Goal: Transaction & Acquisition: Purchase product/service

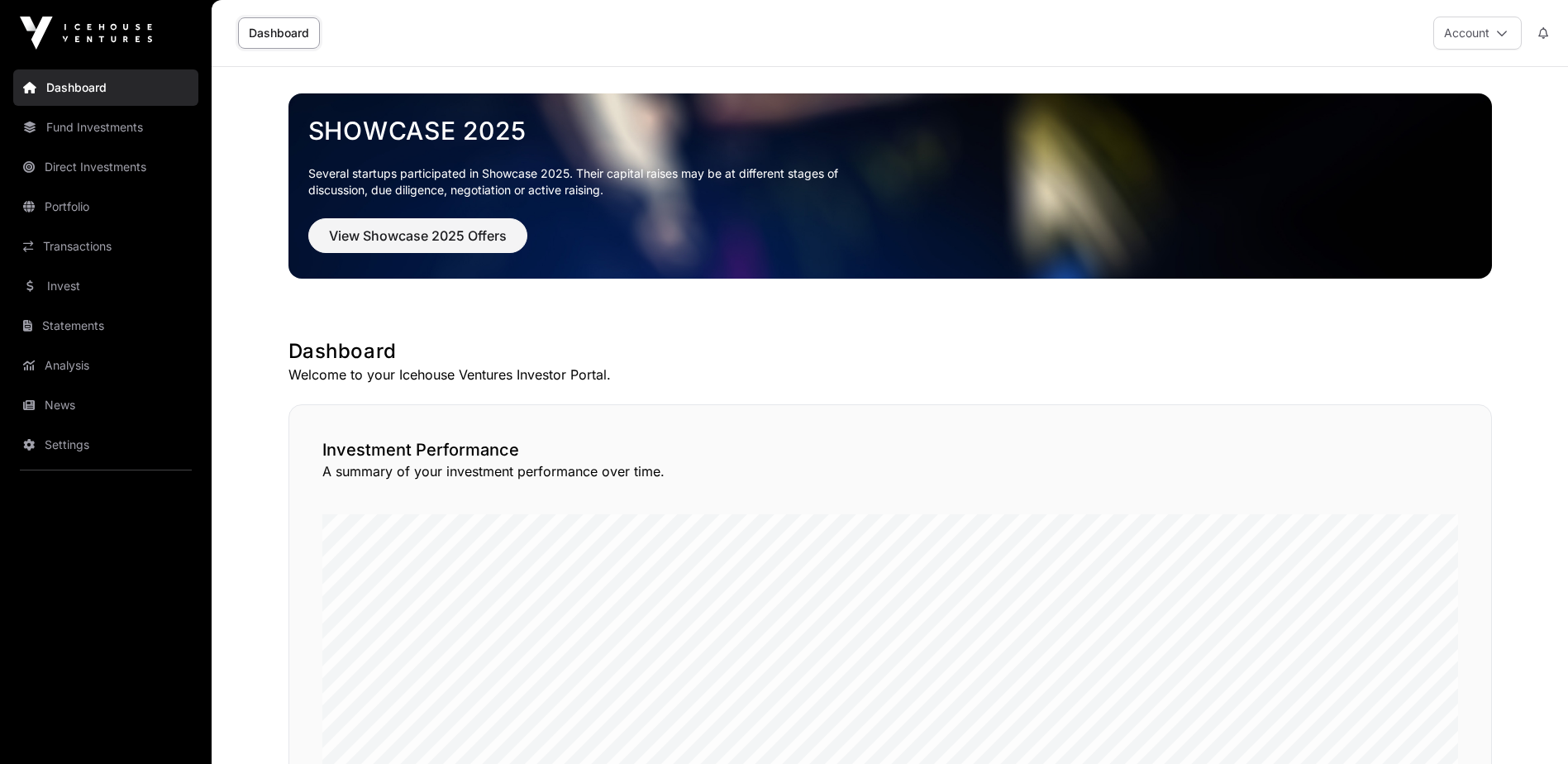
click at [55, 291] on link "Invest" at bounding box center [106, 285] width 185 height 37
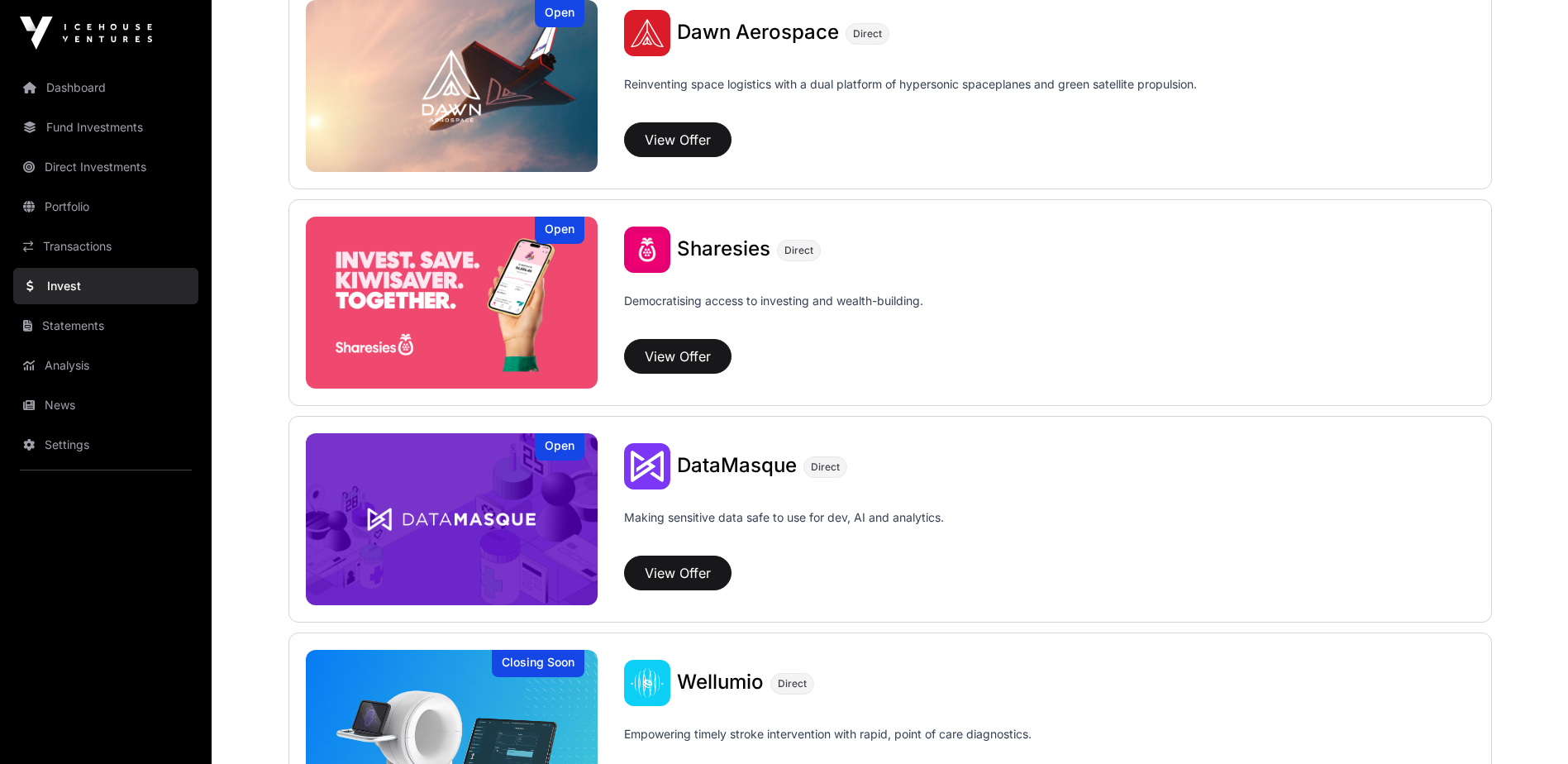
scroll to position [1984, 0]
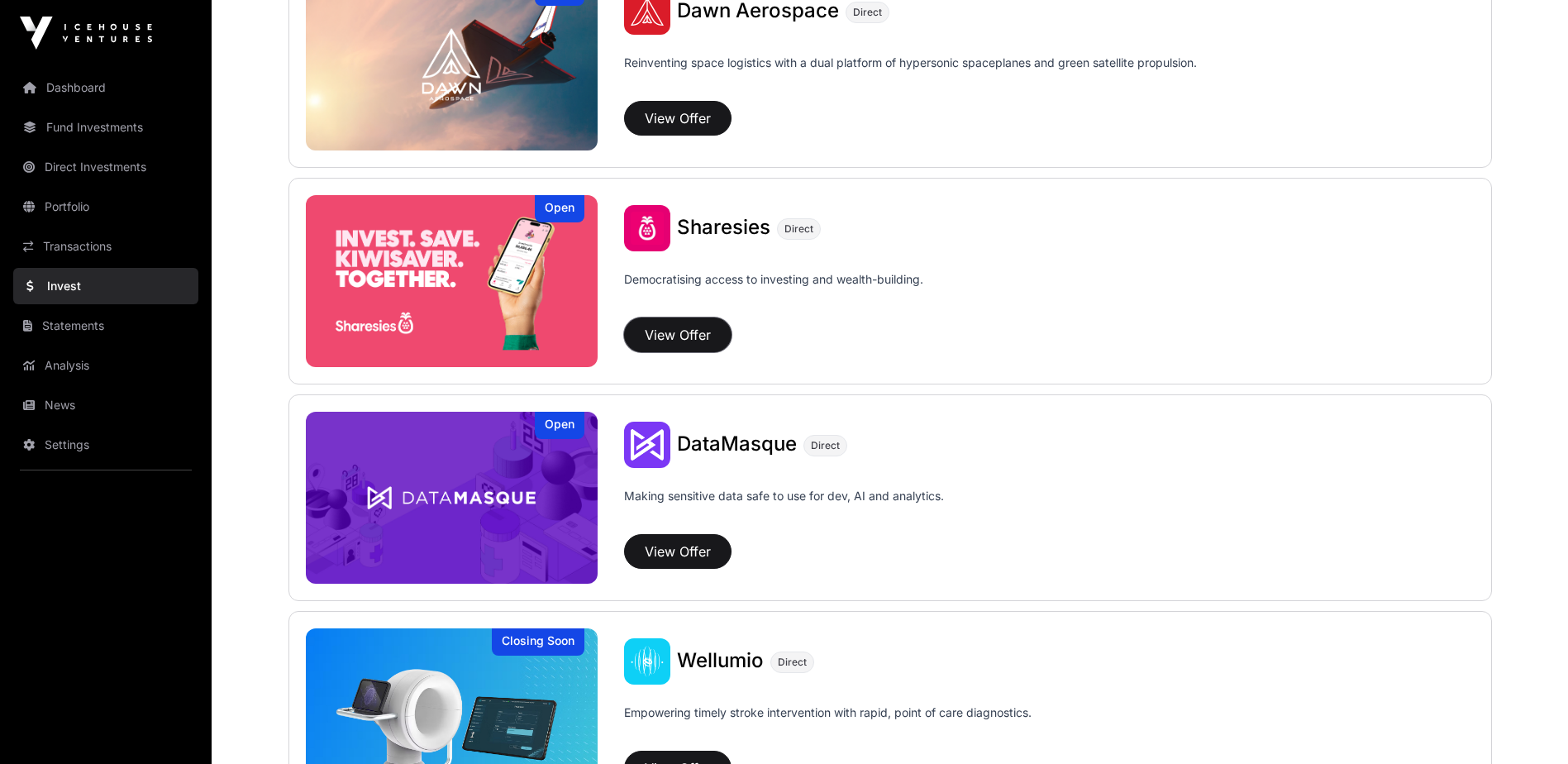
click at [672, 335] on button "View Offer" at bounding box center [677, 334] width 108 height 35
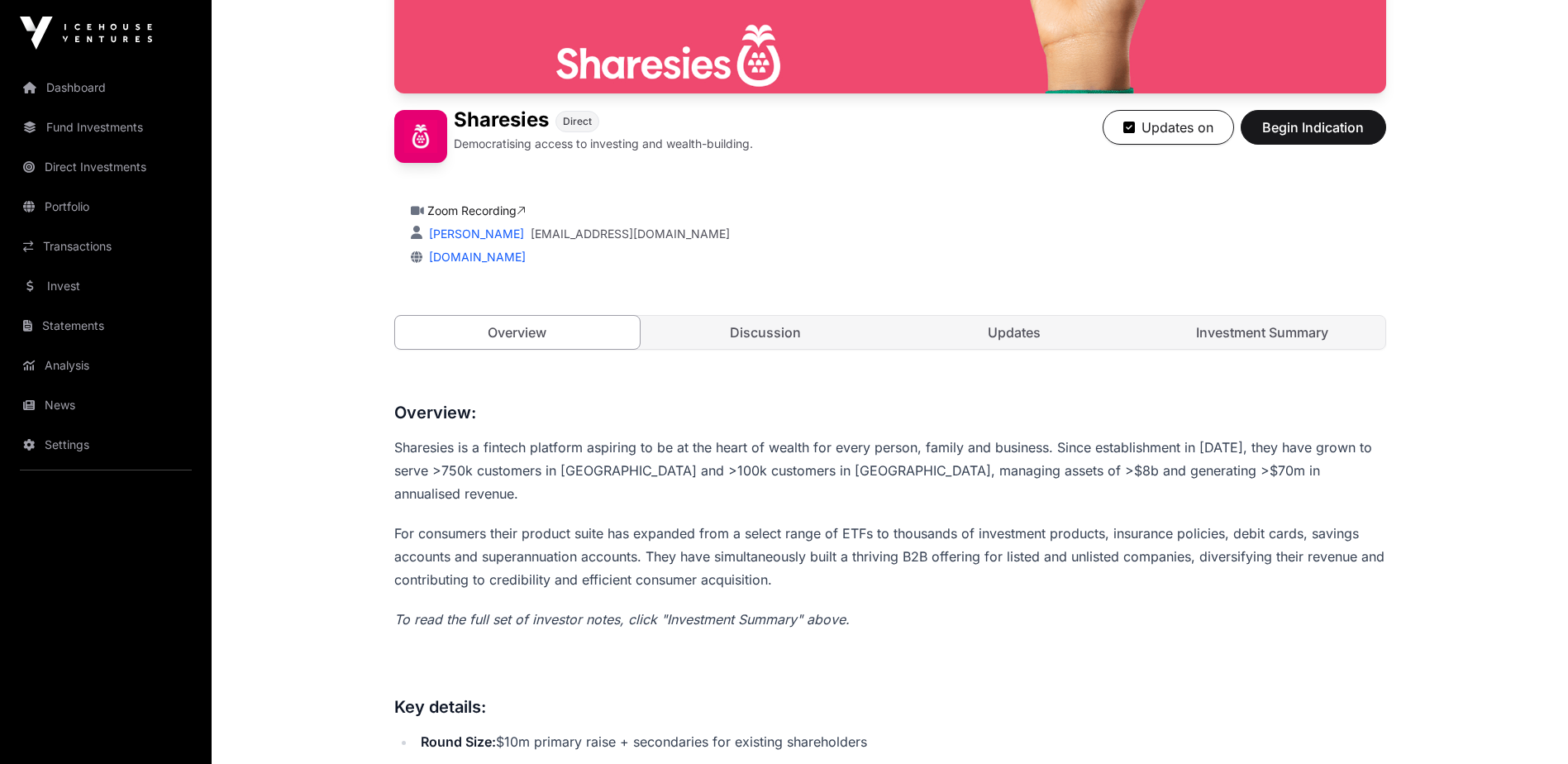
scroll to position [496, 0]
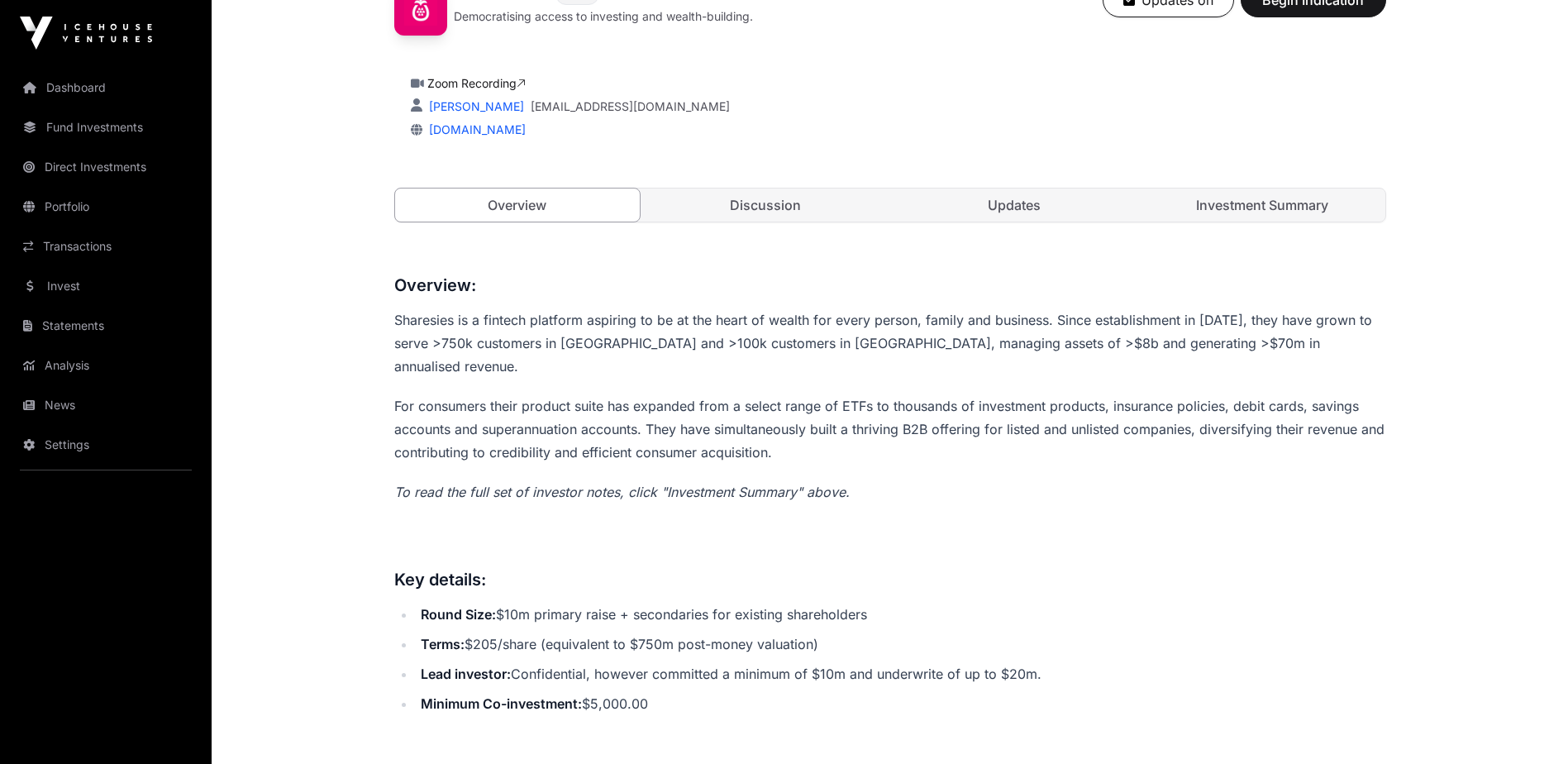
click at [1010, 204] on link "Updates" at bounding box center [1014, 204] width 245 height 33
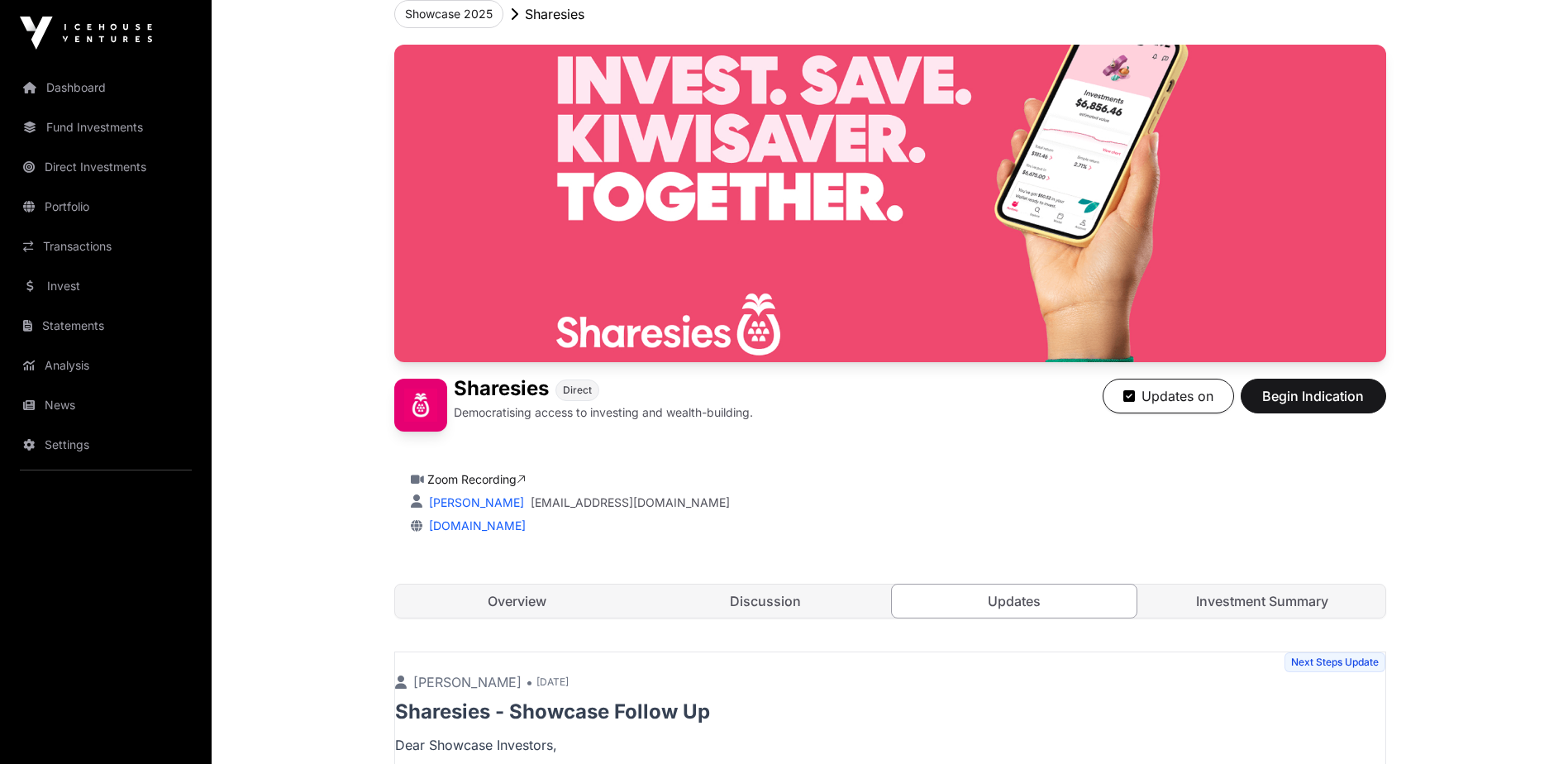
scroll to position [248, 0]
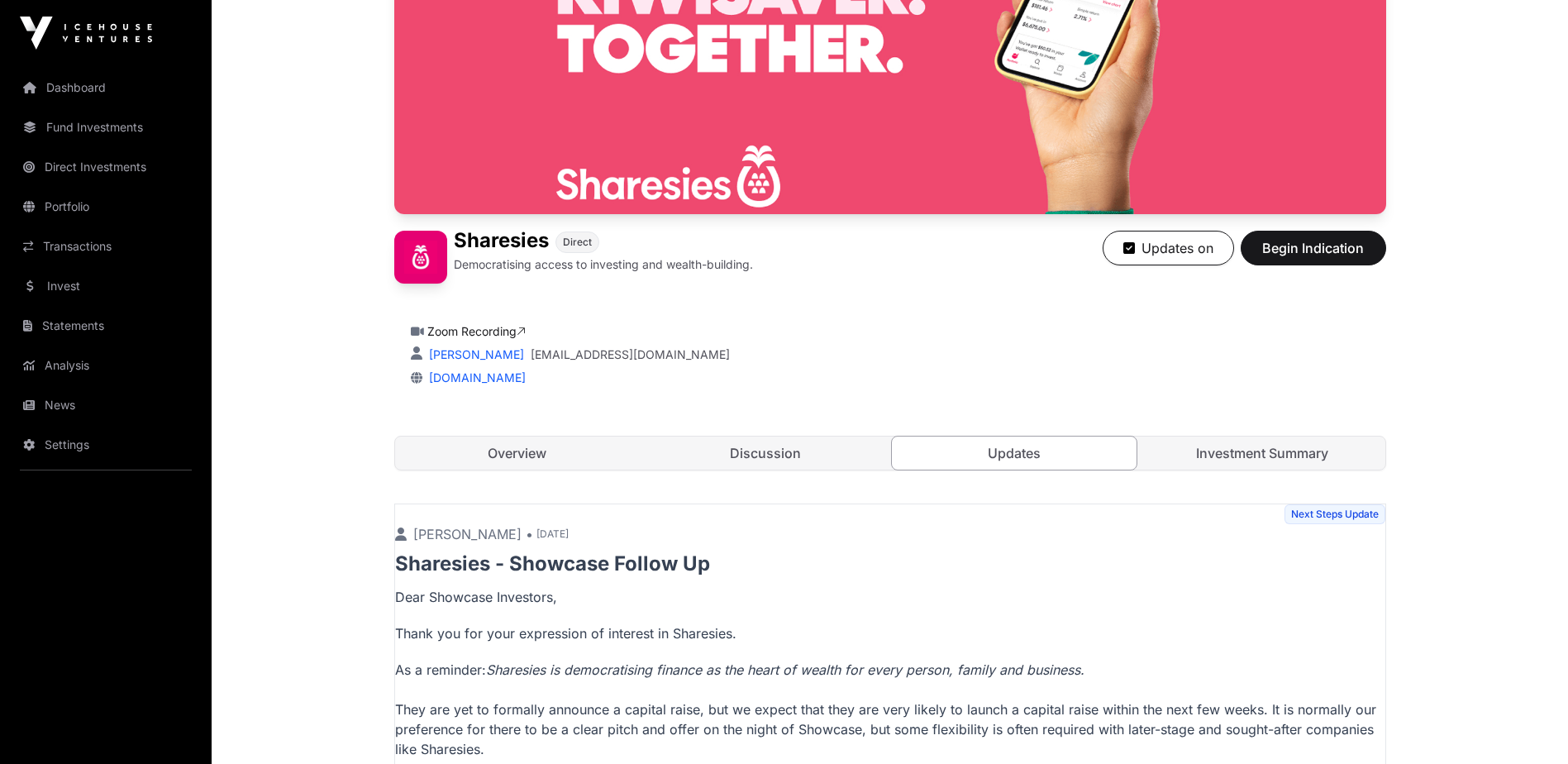
click at [777, 456] on link "Discussion" at bounding box center [765, 453] width 245 height 33
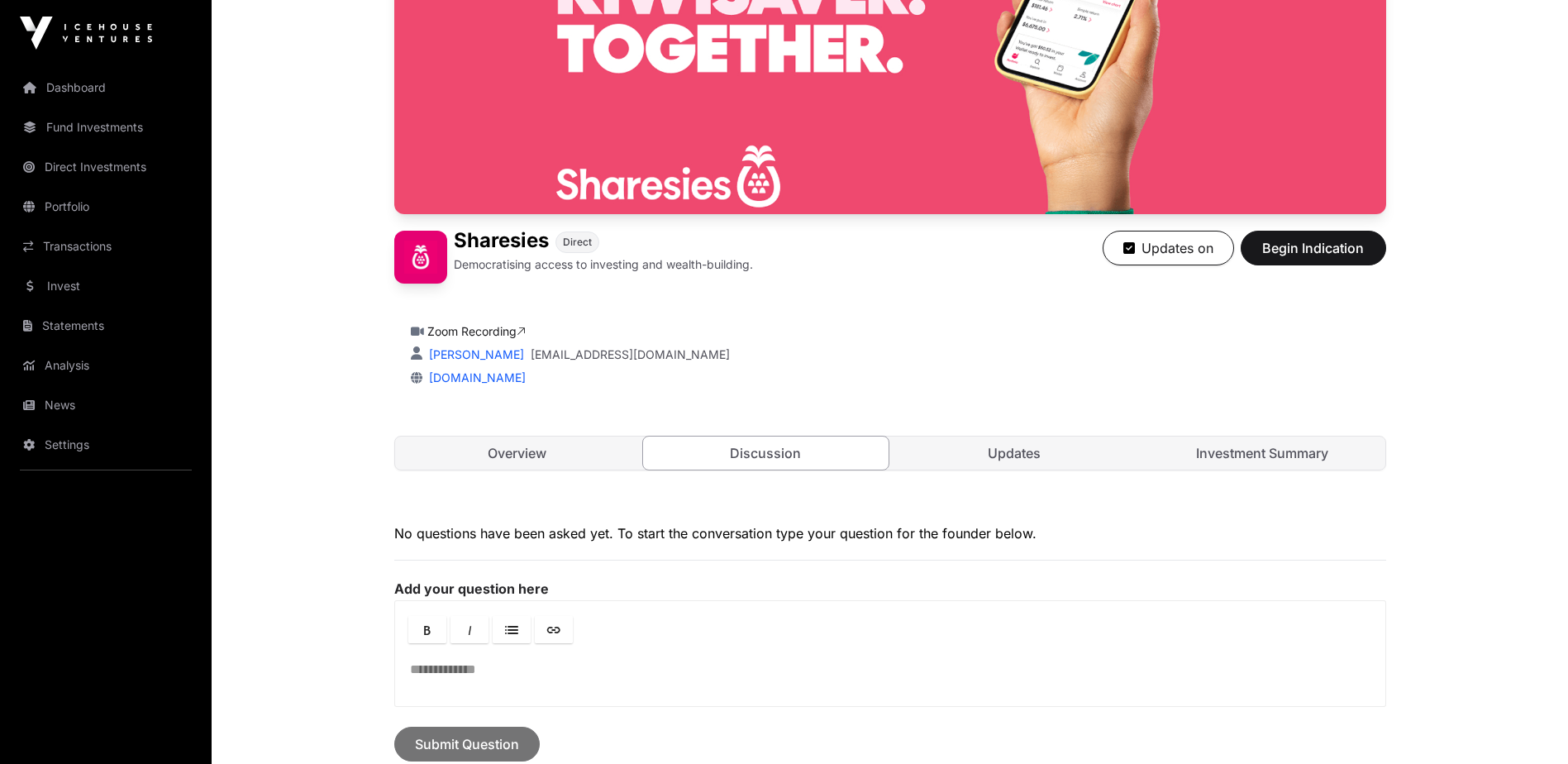
click at [1240, 456] on link "Investment Summary" at bounding box center [1262, 453] width 245 height 33
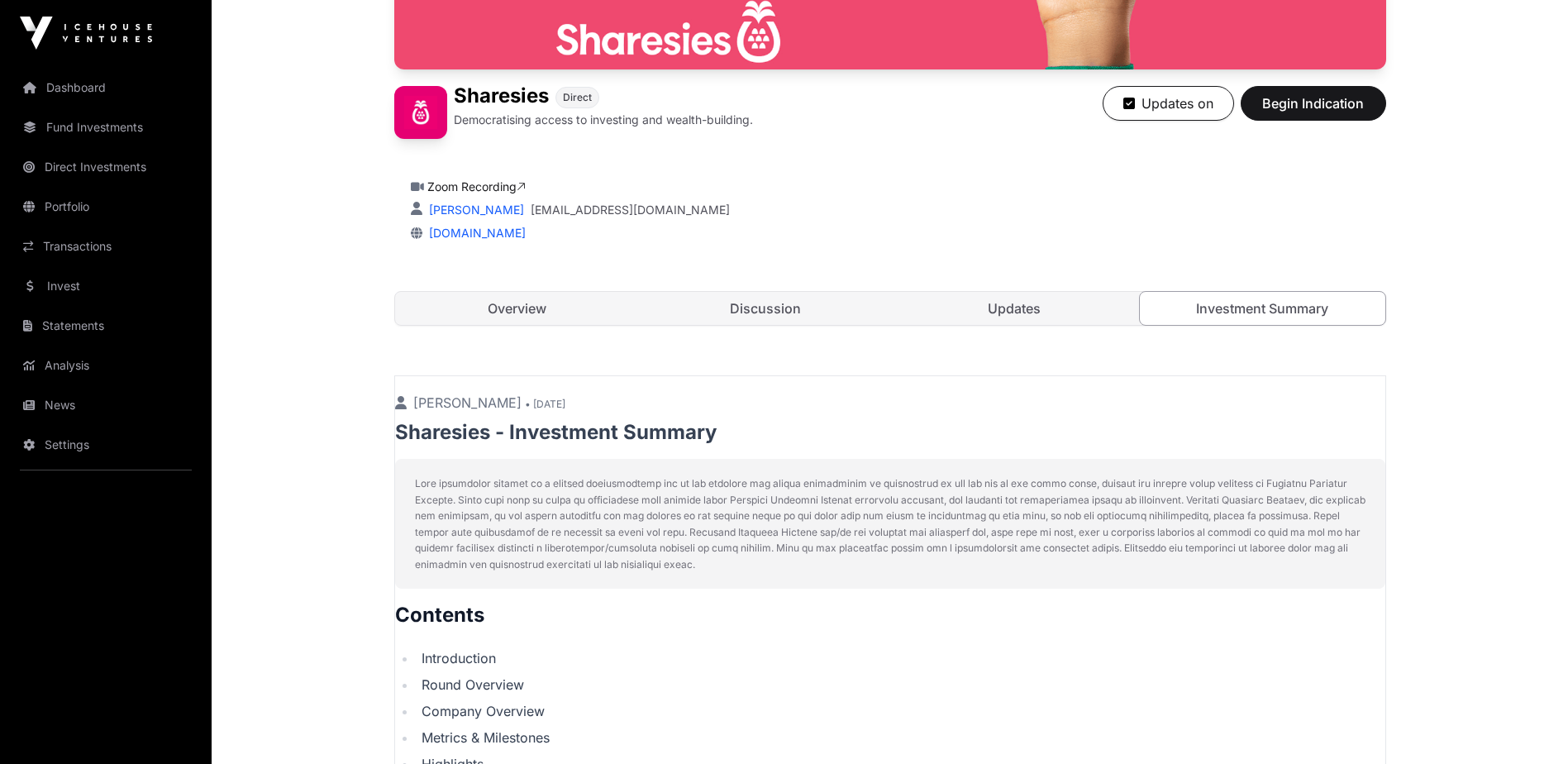
scroll to position [188, 0]
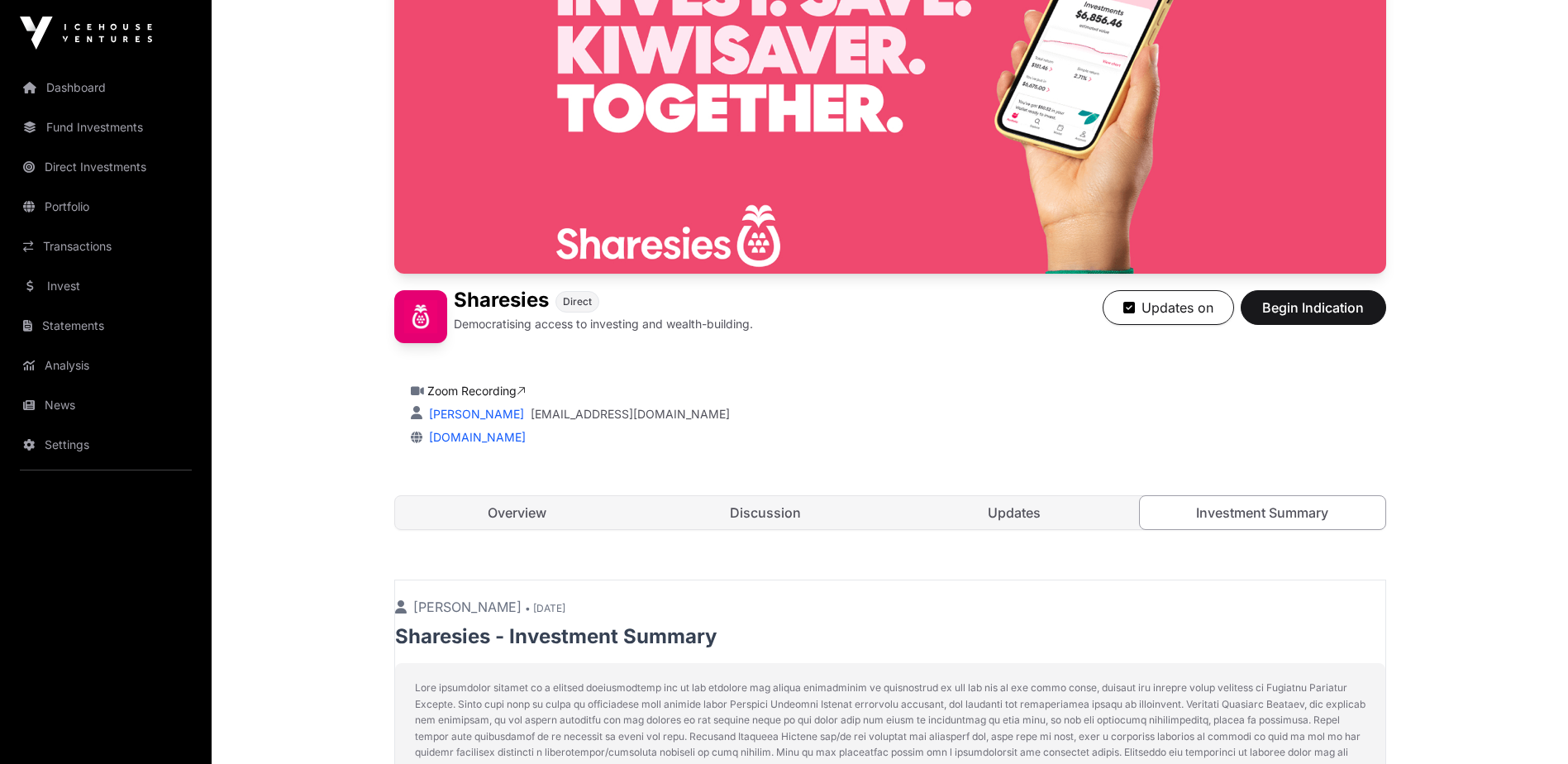
click at [1029, 515] on link "Updates" at bounding box center [1014, 512] width 245 height 33
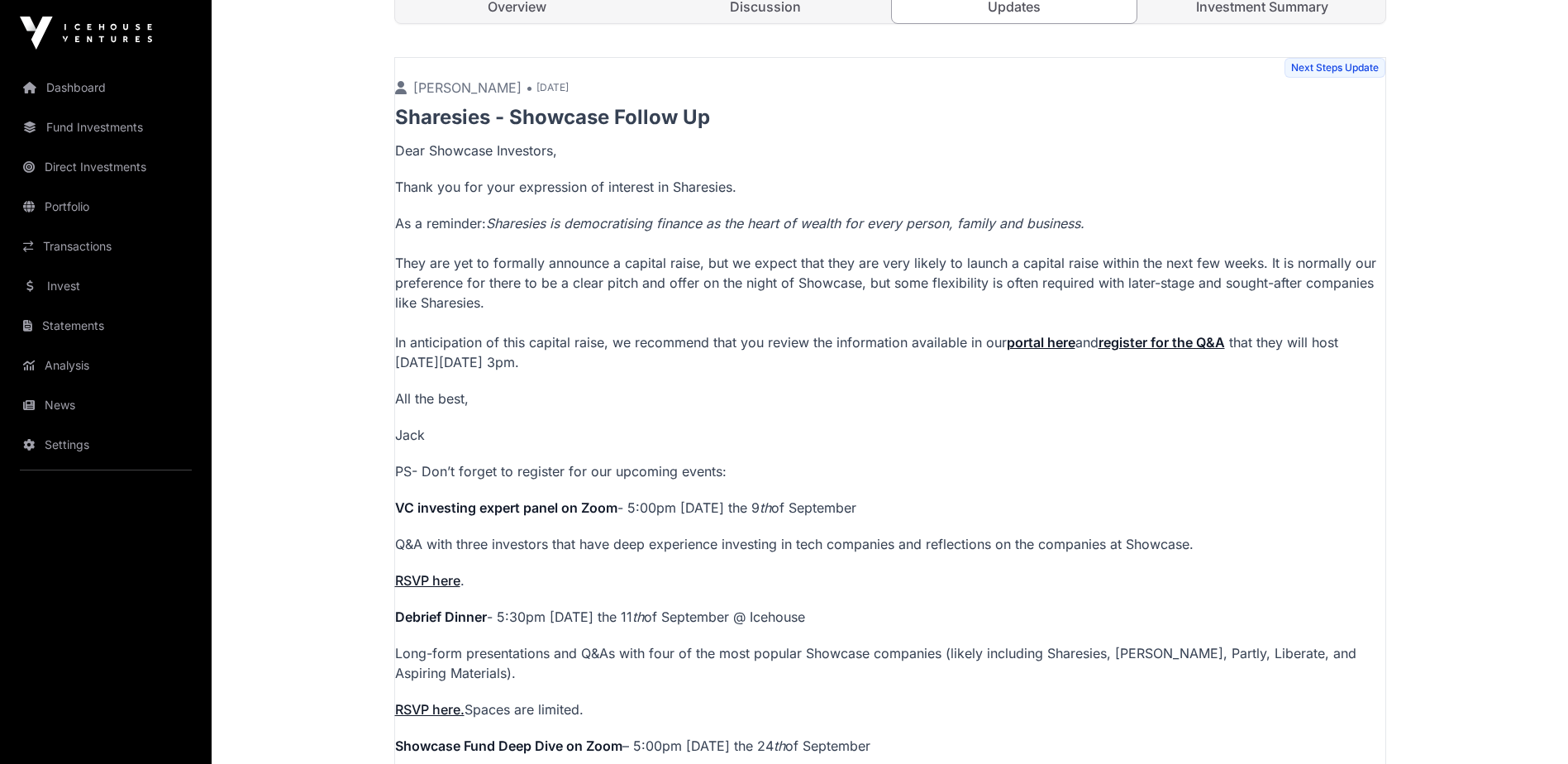
scroll to position [320, 0]
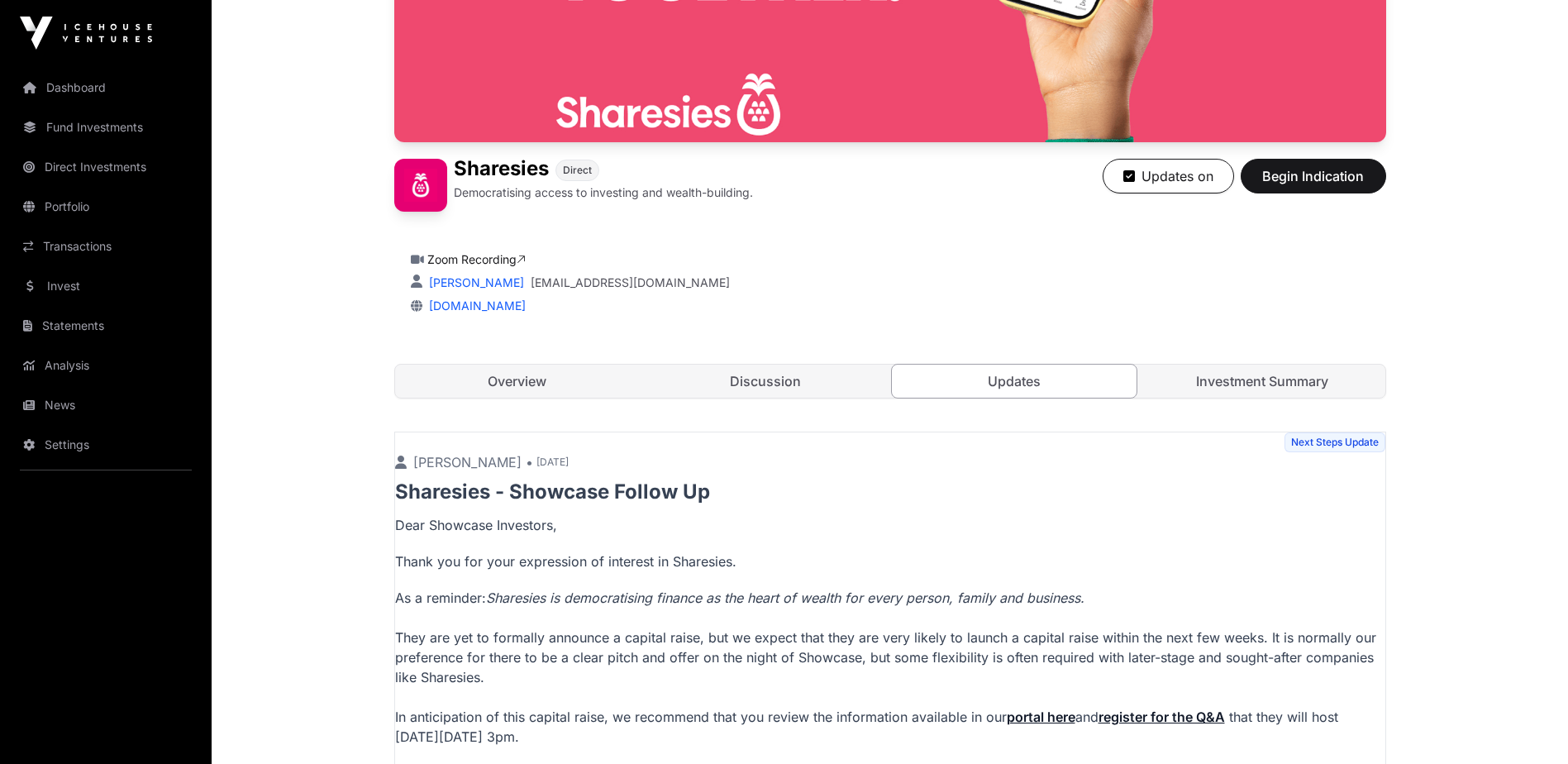
click at [66, 214] on link "Portfolio" at bounding box center [106, 206] width 185 height 37
